Goal: Navigation & Orientation: Find specific page/section

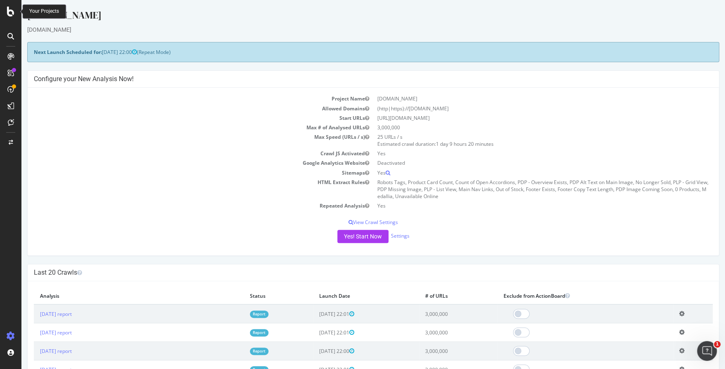
click at [12, 11] on icon at bounding box center [10, 12] width 7 height 10
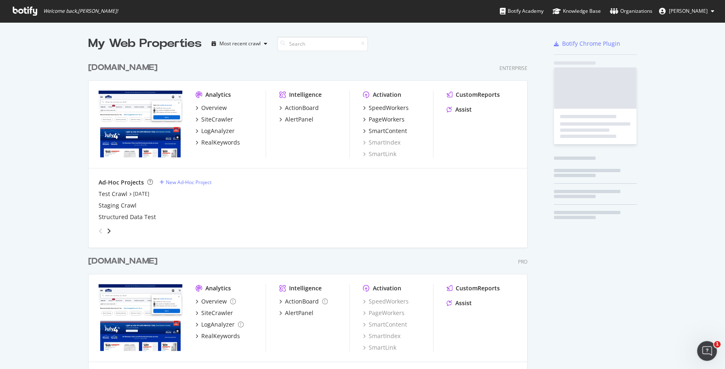
scroll to position [363, 712]
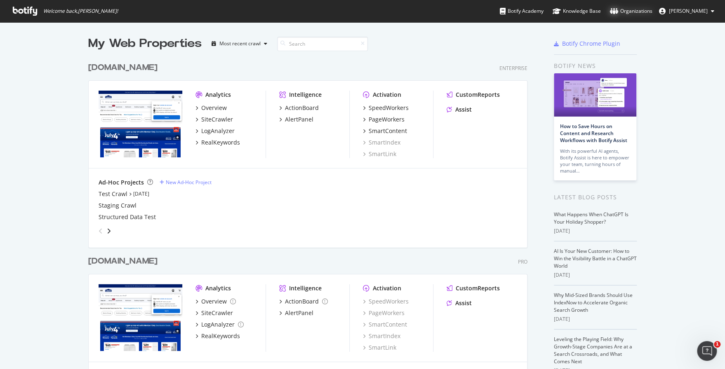
click at [636, 11] on div "Organizations" at bounding box center [631, 11] width 42 height 8
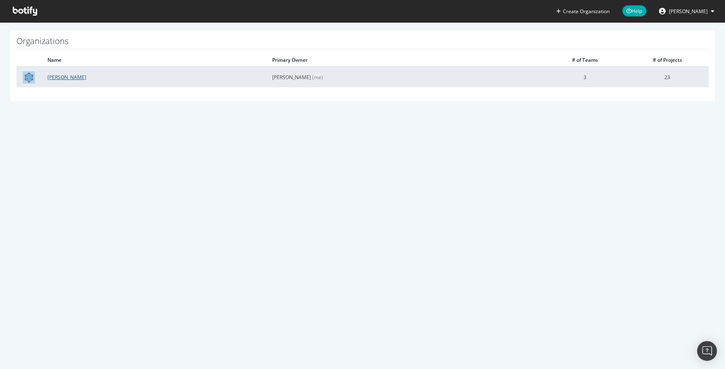
click at [58, 77] on link "Lowe's" at bounding box center [66, 77] width 39 height 7
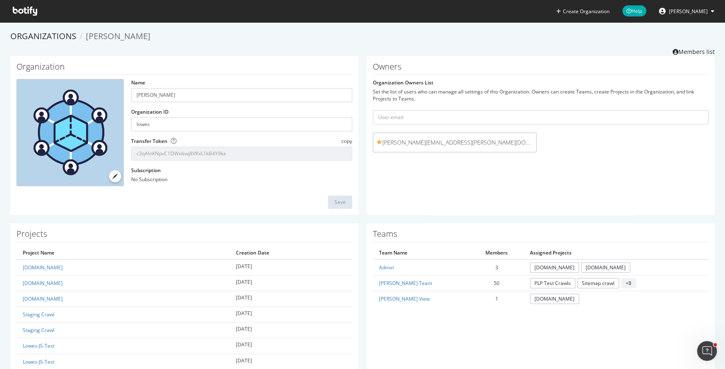
scroll to position [82, 0]
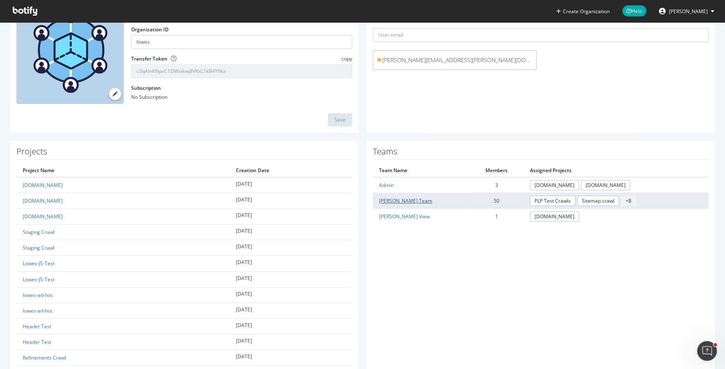
click at [401, 202] on link "Lowe's Team" at bounding box center [405, 201] width 53 height 7
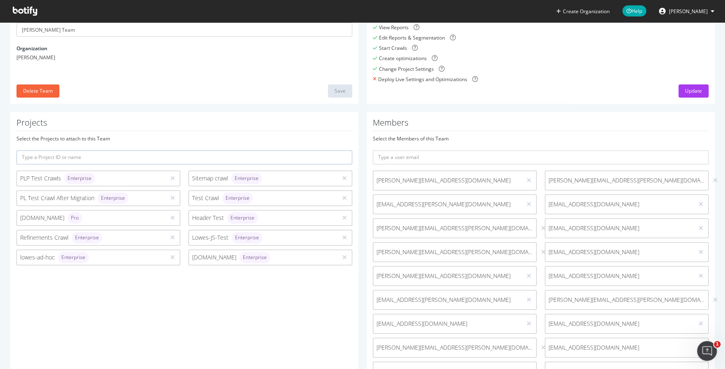
scroll to position [520, 0]
